Goal: Task Accomplishment & Management: Manage account settings

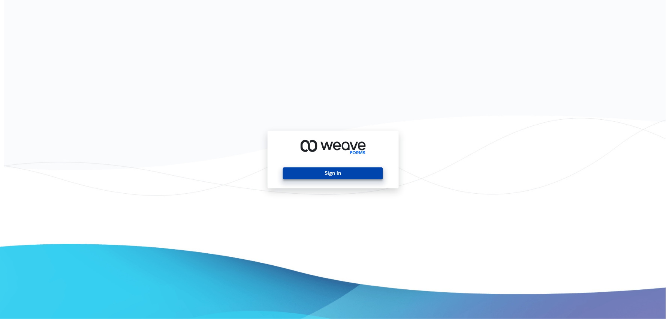
click at [345, 175] on button "Sign In" at bounding box center [333, 173] width 100 height 12
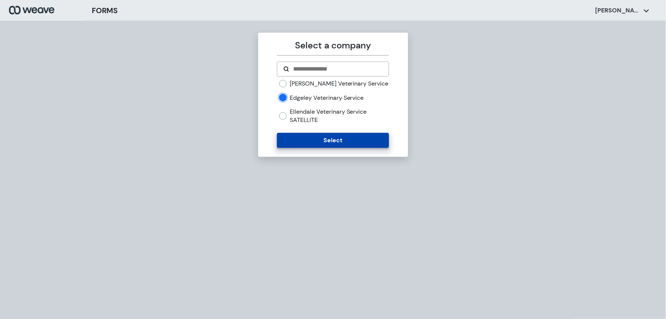
click at [340, 144] on button "Select" at bounding box center [333, 140] width 112 height 15
